Goal: Find specific page/section

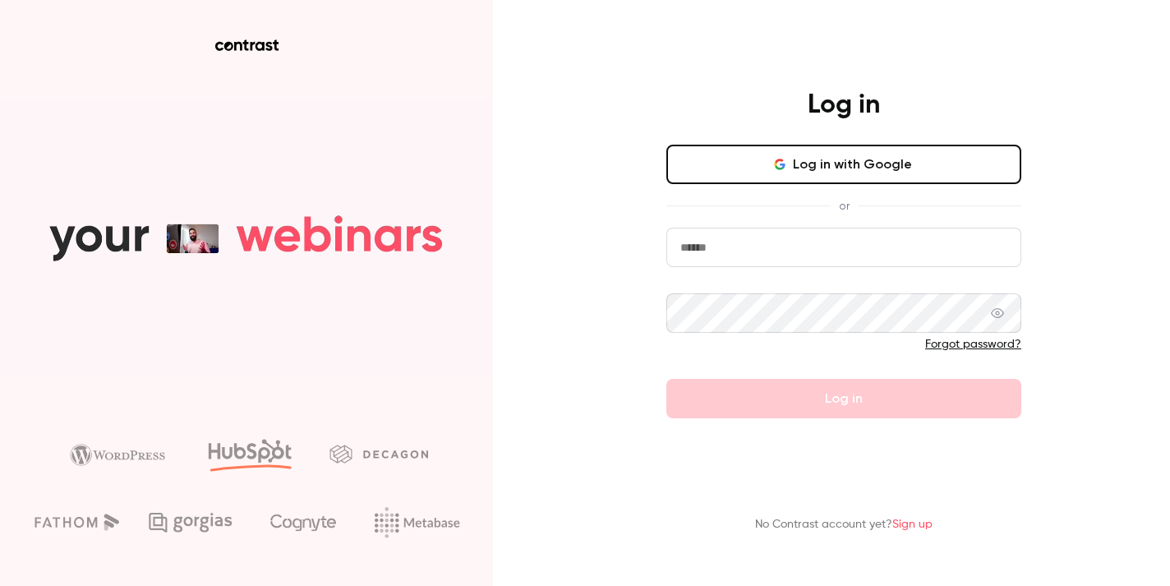
type input "**********"
click at [844, 399] on button "Log in" at bounding box center [844, 398] width 355 height 39
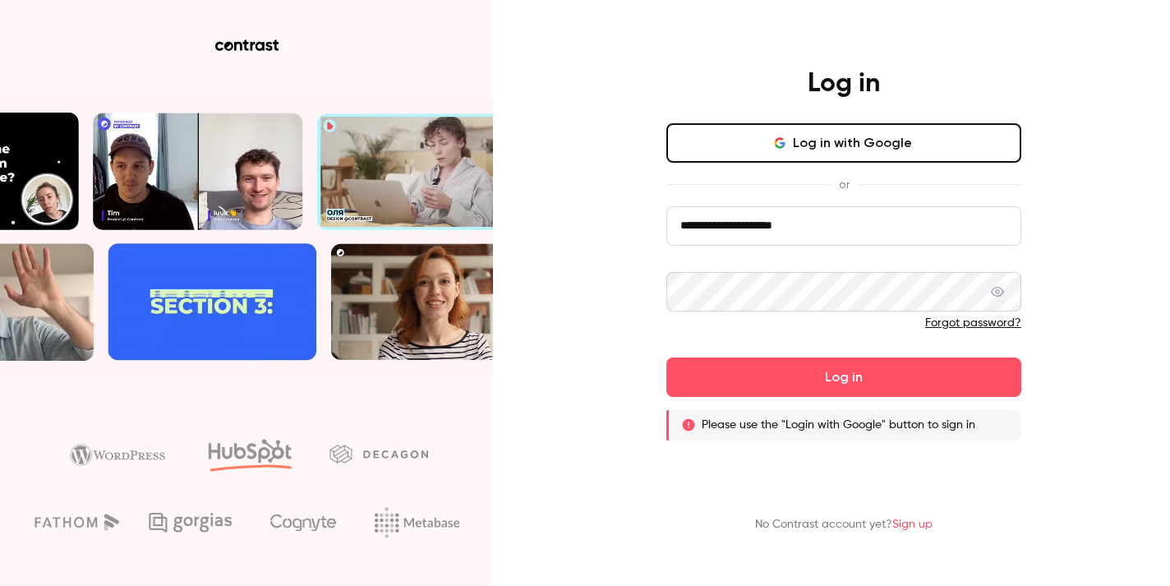
click at [870, 149] on button "Log in with Google" at bounding box center [844, 142] width 355 height 39
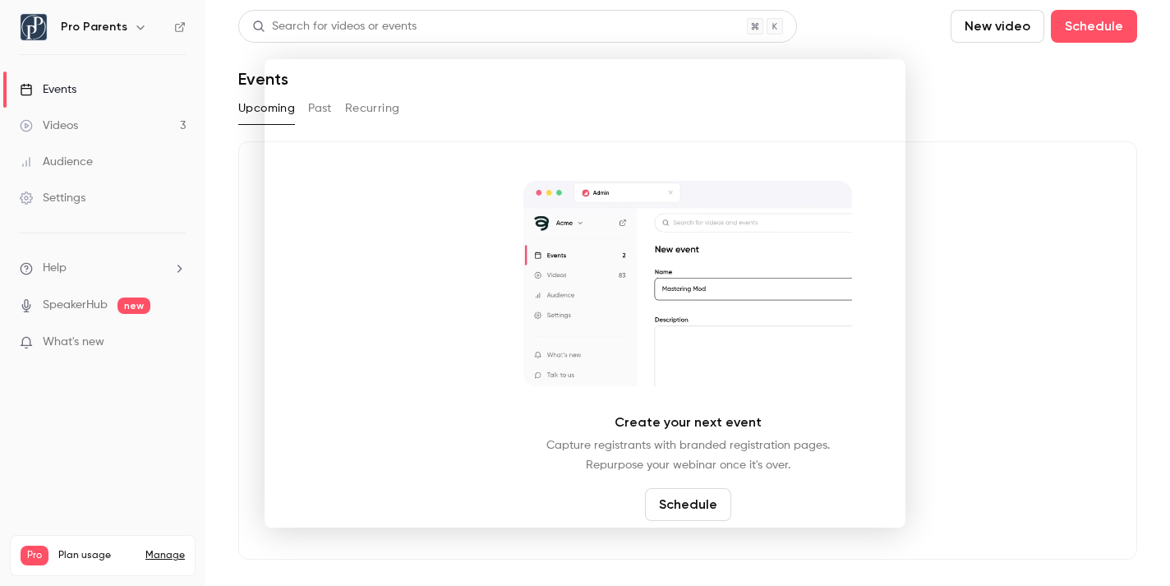
click at [977, 272] on div at bounding box center [585, 293] width 1170 height 586
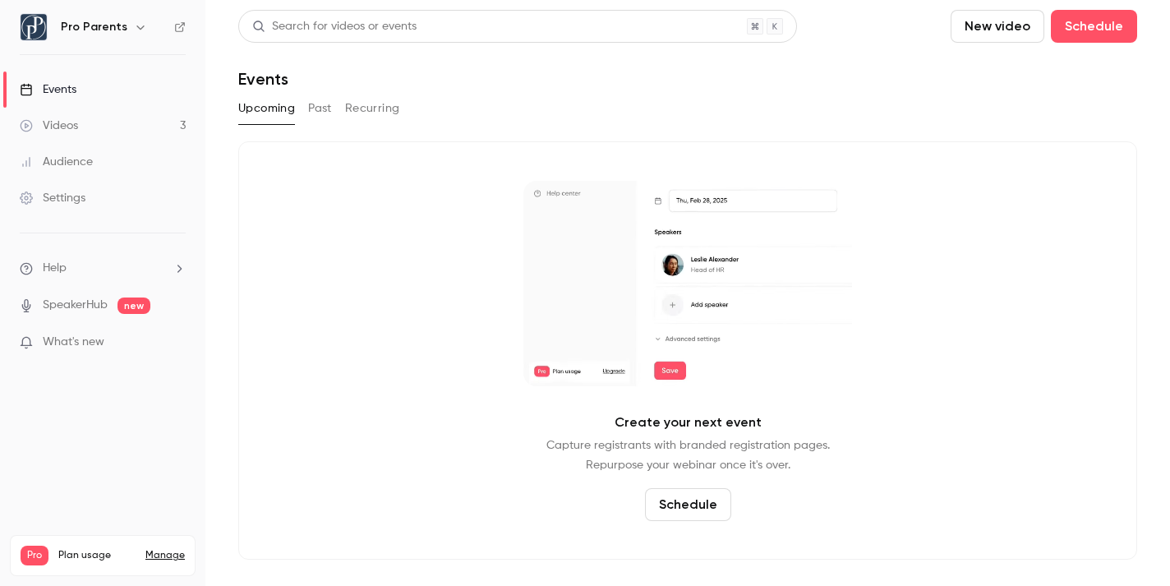
click at [80, 163] on div "Audience" at bounding box center [56, 162] width 73 height 16
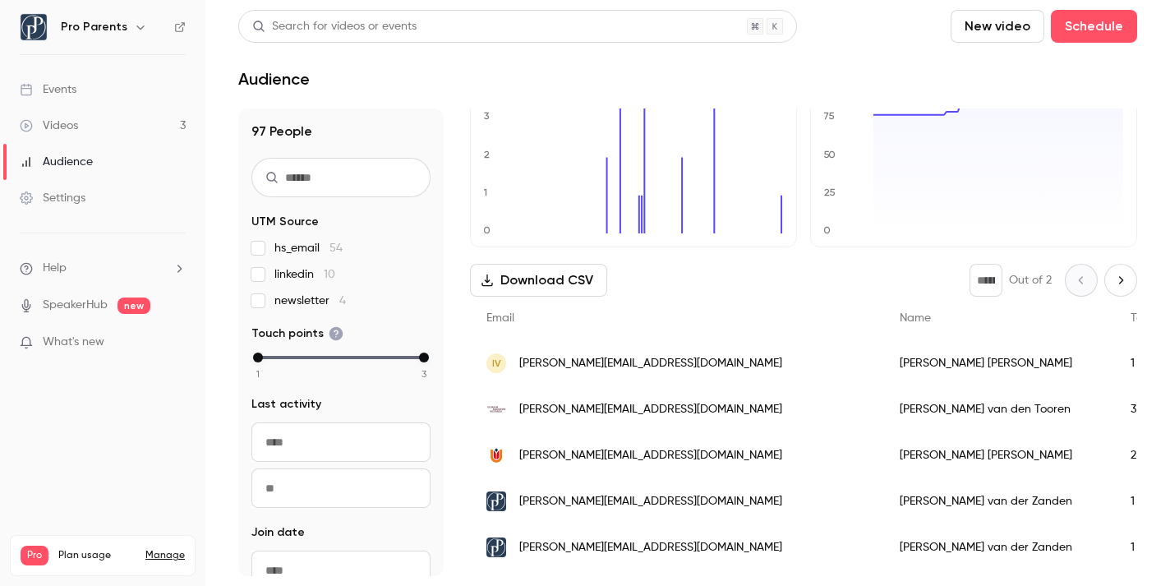
scroll to position [90, 0]
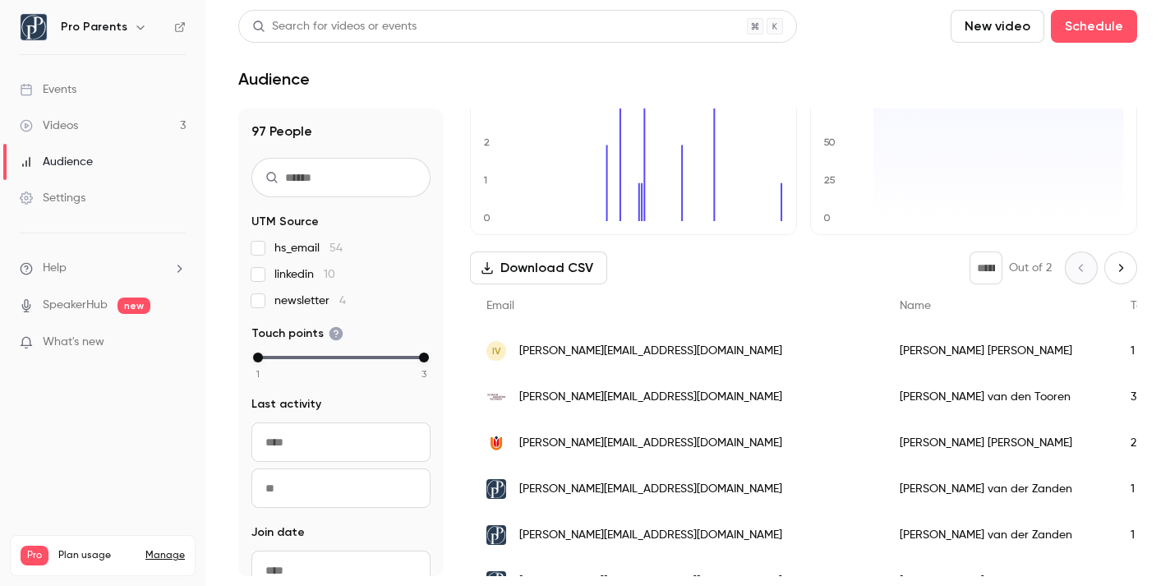
click at [1115, 395] on div "3" at bounding box center [1165, 397] width 100 height 46
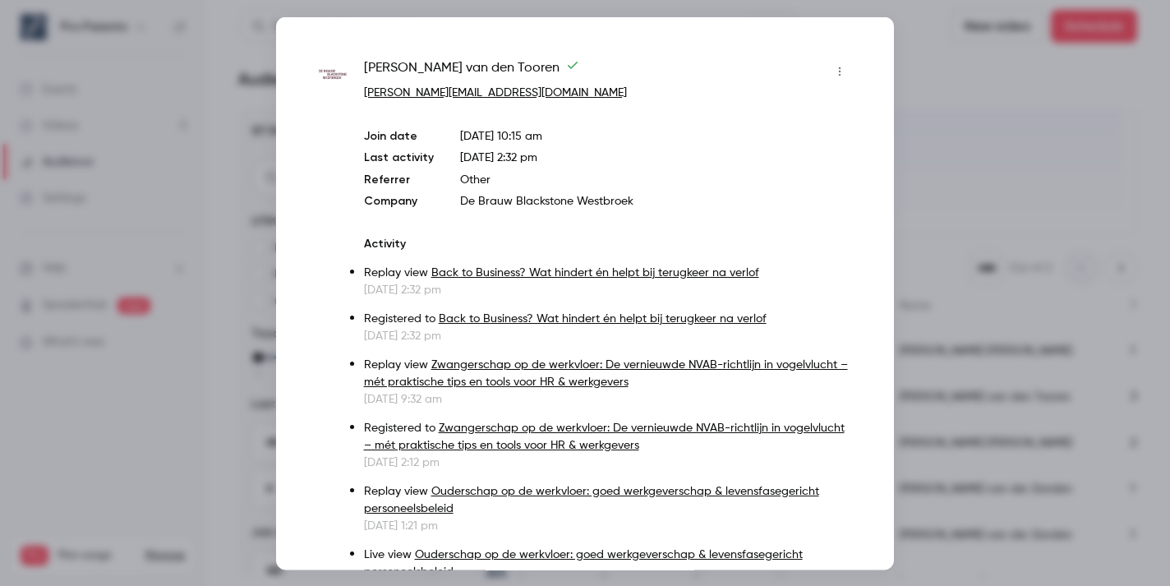
click at [972, 74] on div at bounding box center [585, 293] width 1170 height 586
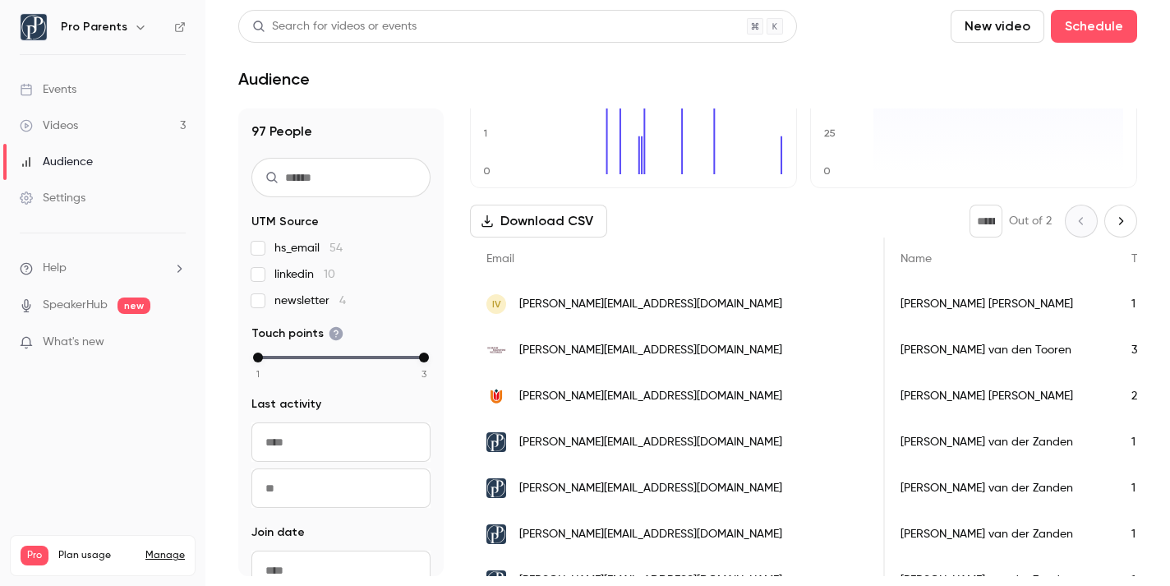
scroll to position [112, 0]
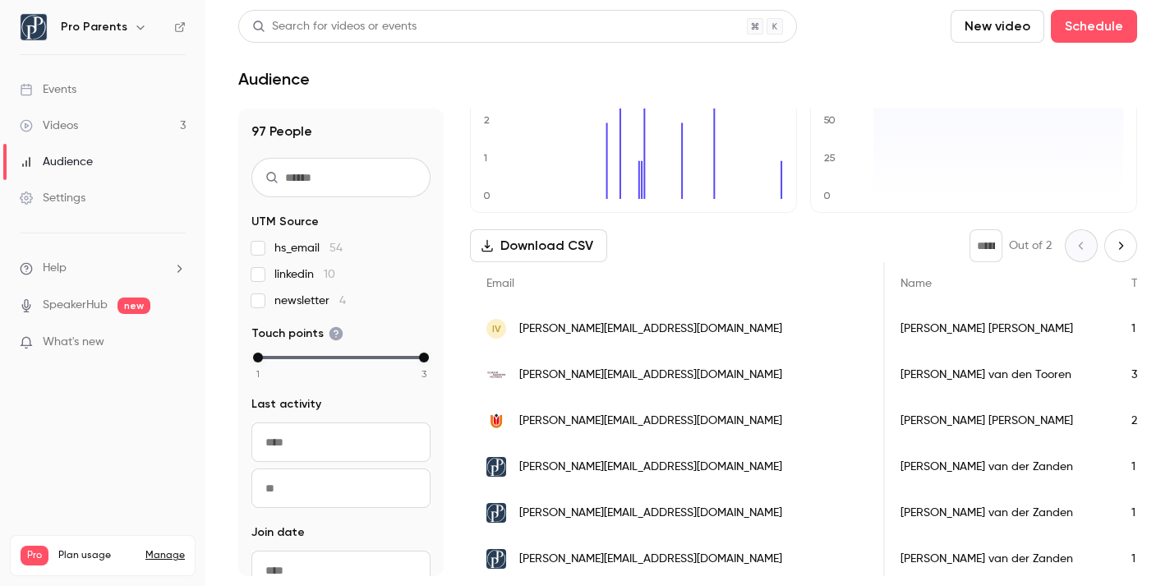
click at [1115, 325] on div "1" at bounding box center [1165, 329] width 100 height 46
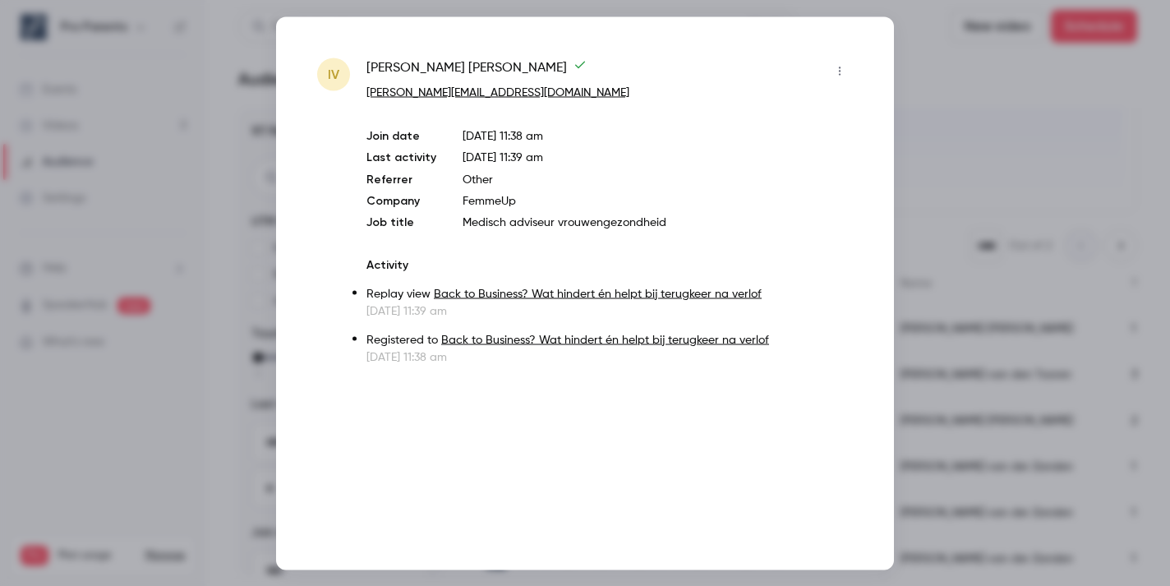
click at [1041, 155] on div at bounding box center [585, 293] width 1170 height 586
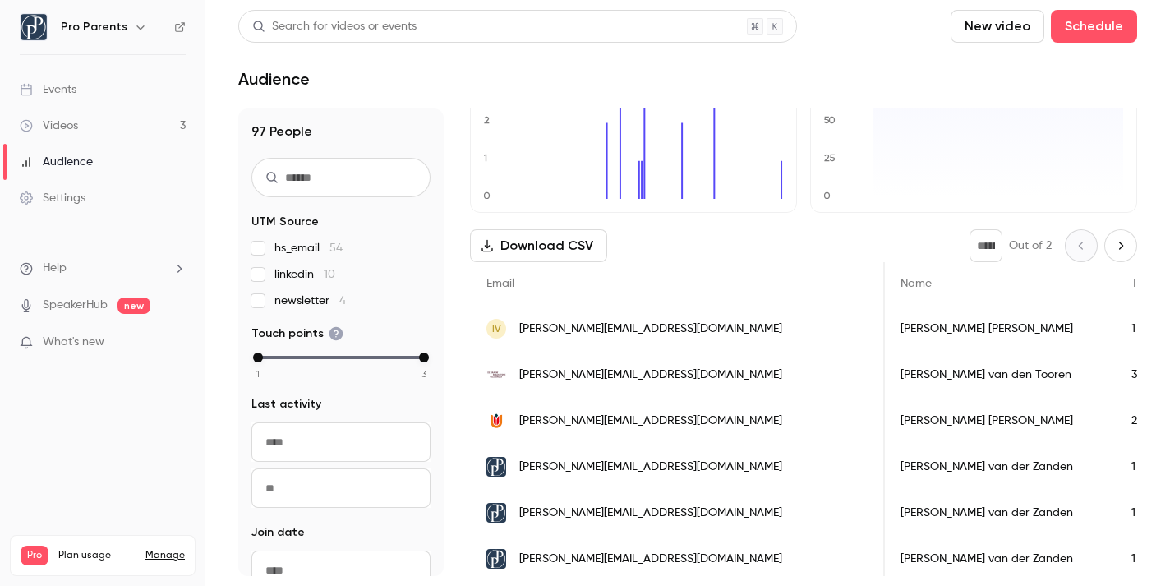
click at [1115, 373] on div "3" at bounding box center [1165, 375] width 100 height 46
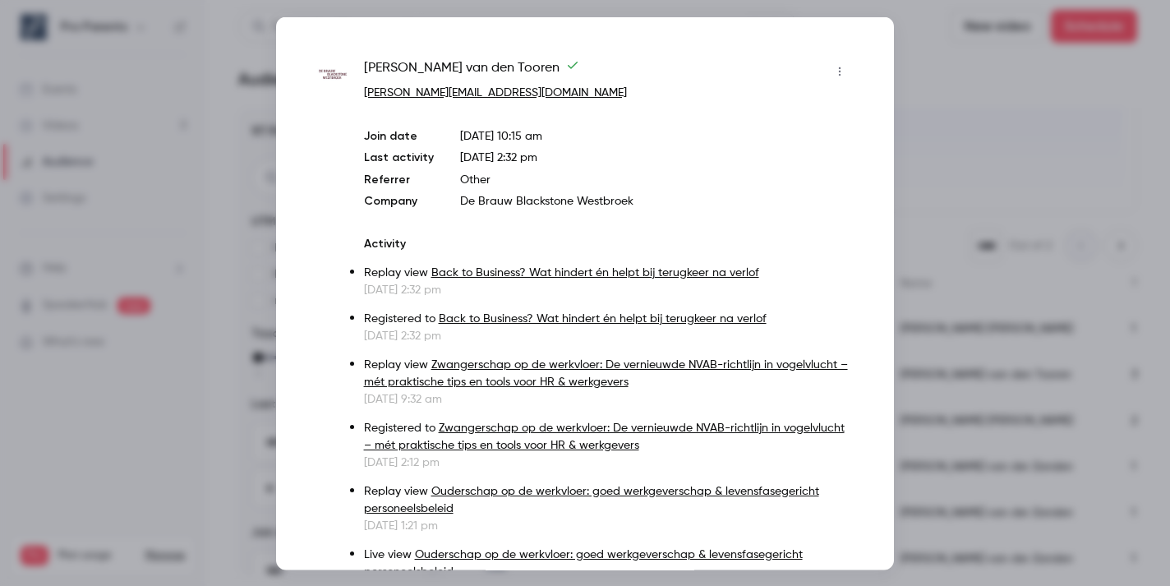
scroll to position [0, 0]
click at [1062, 107] on div at bounding box center [585, 293] width 1170 height 586
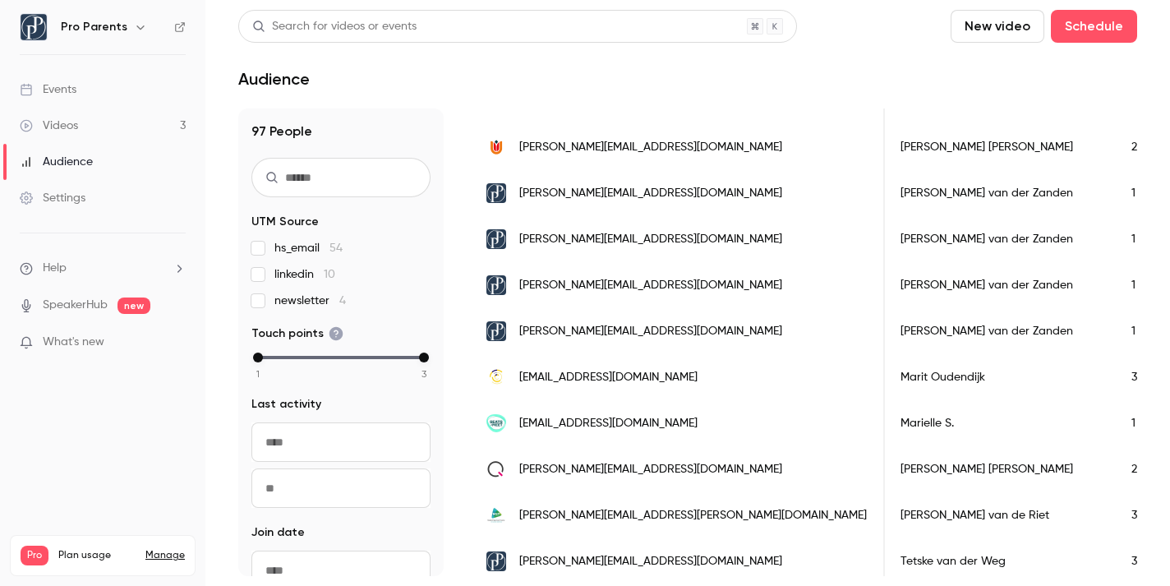
scroll to position [432, 0]
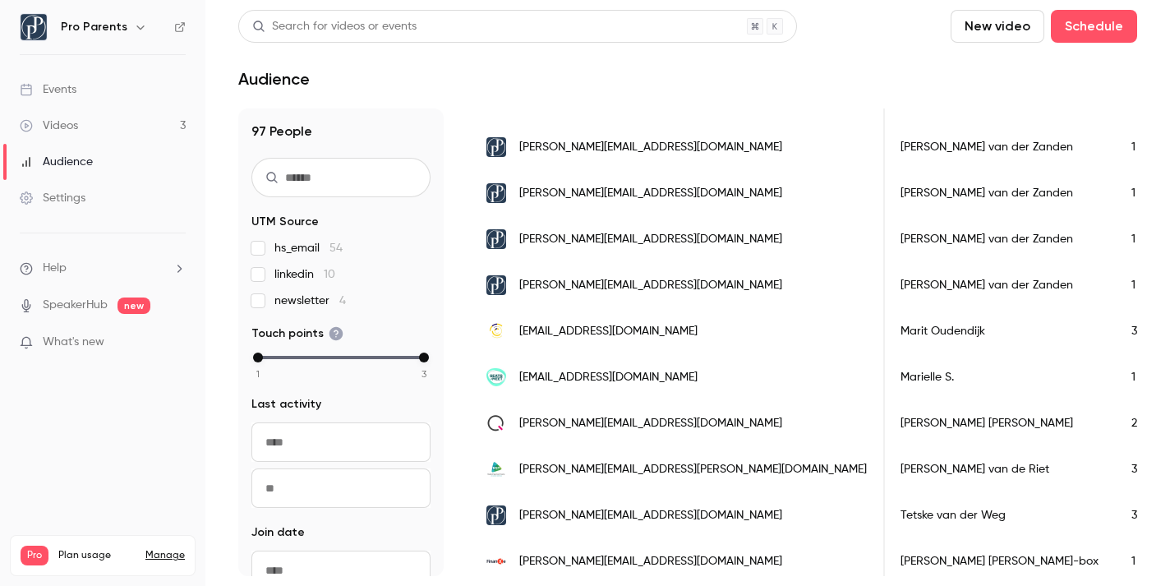
click at [1115, 329] on div "3" at bounding box center [1165, 331] width 100 height 46
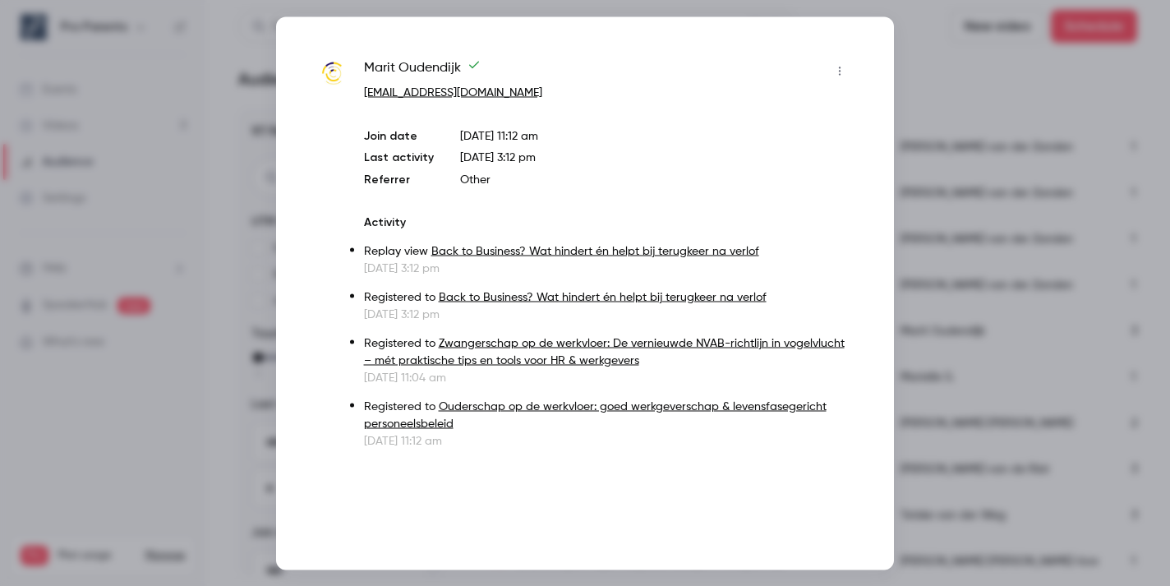
click at [1013, 78] on div at bounding box center [585, 293] width 1170 height 586
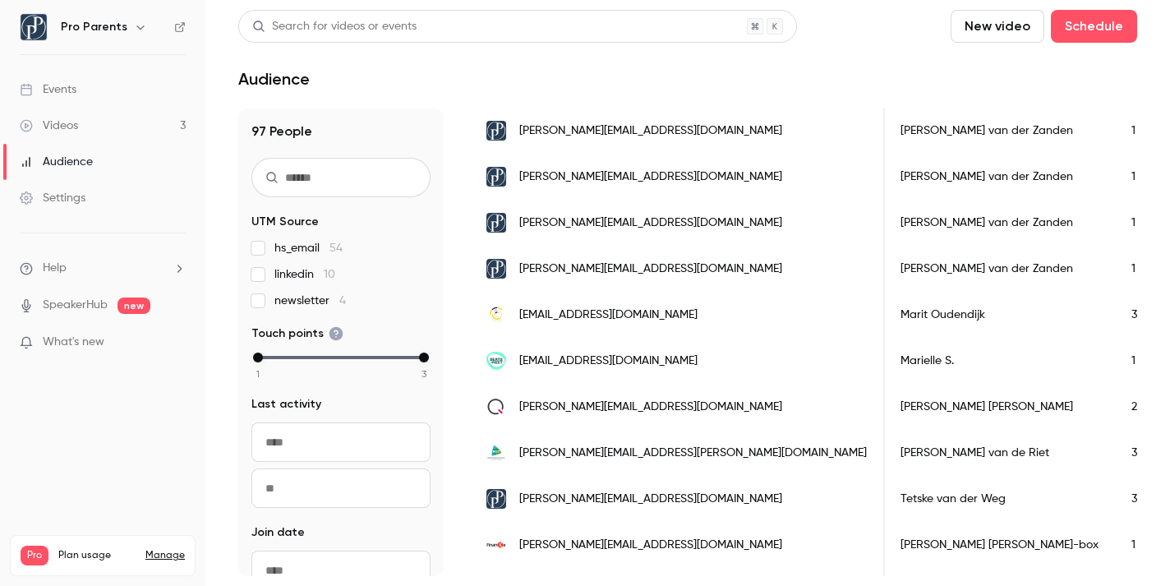
scroll to position [450, 0]
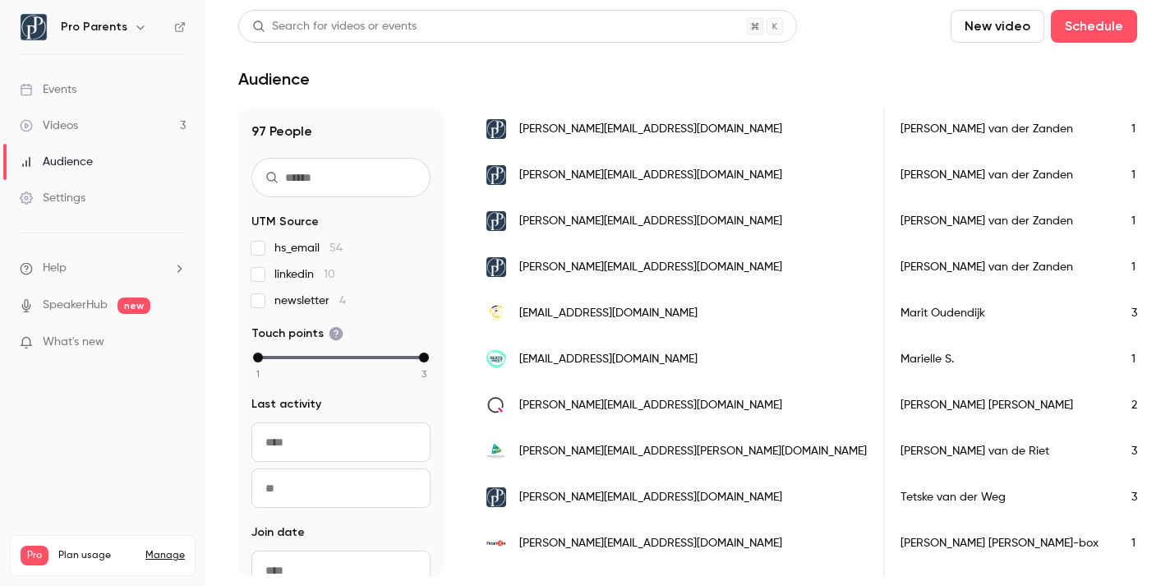
click at [1115, 360] on div "1" at bounding box center [1165, 359] width 100 height 46
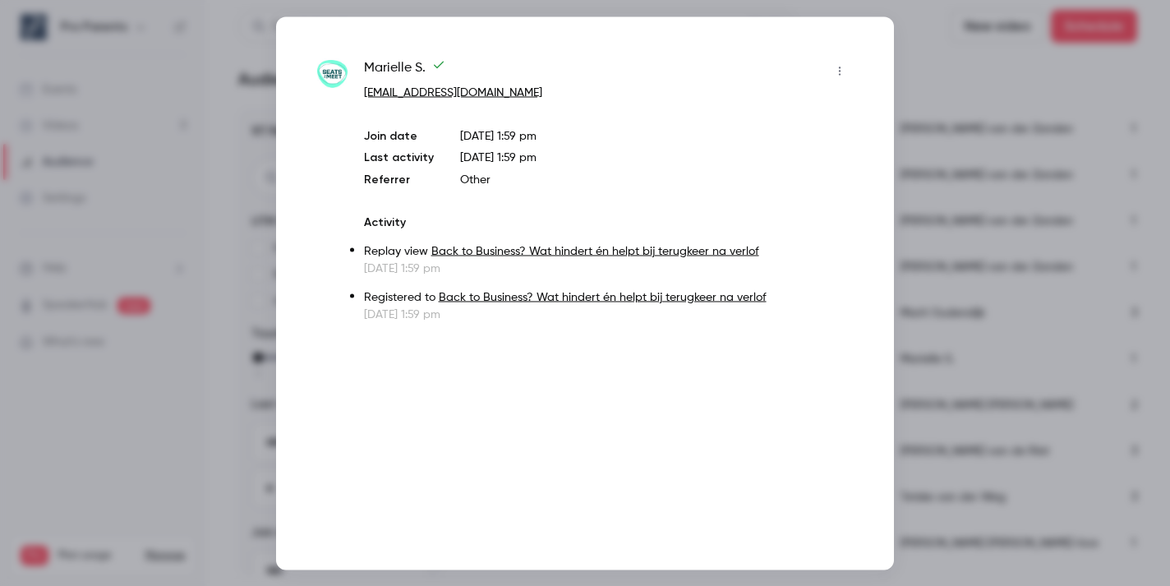
click at [997, 107] on div at bounding box center [585, 293] width 1170 height 586
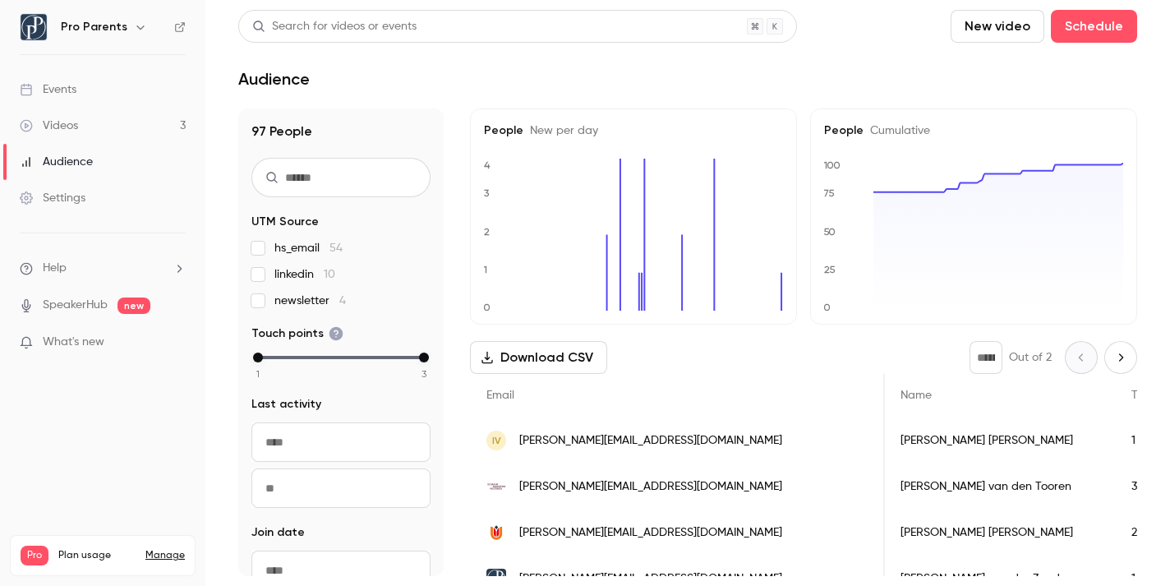
scroll to position [0, 0]
